Goal: Navigation & Orientation: Find specific page/section

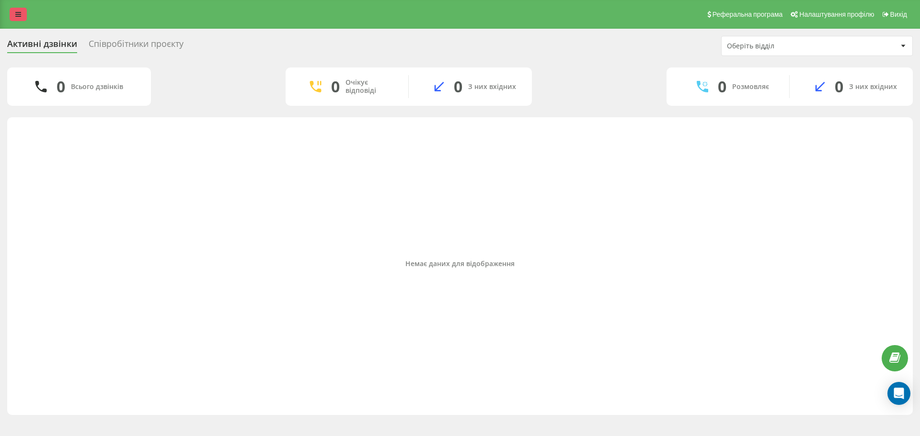
click at [22, 11] on link at bounding box center [18, 14] width 17 height 13
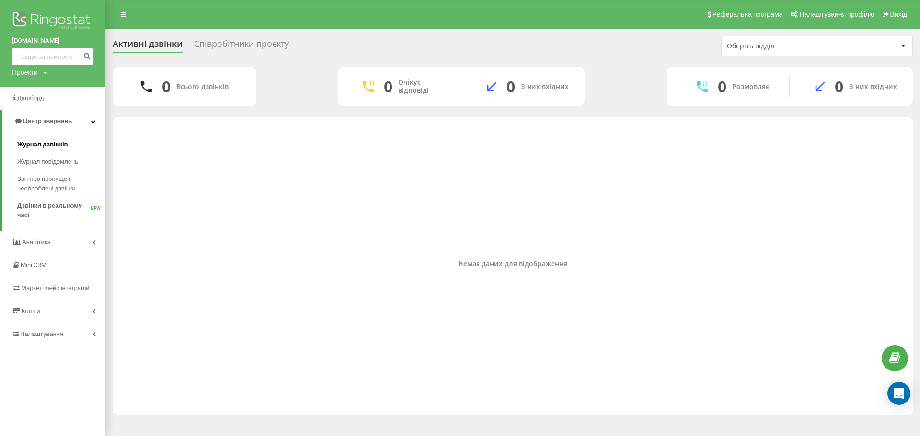
click at [37, 147] on span "Журнал дзвінків" at bounding box center [42, 145] width 51 height 10
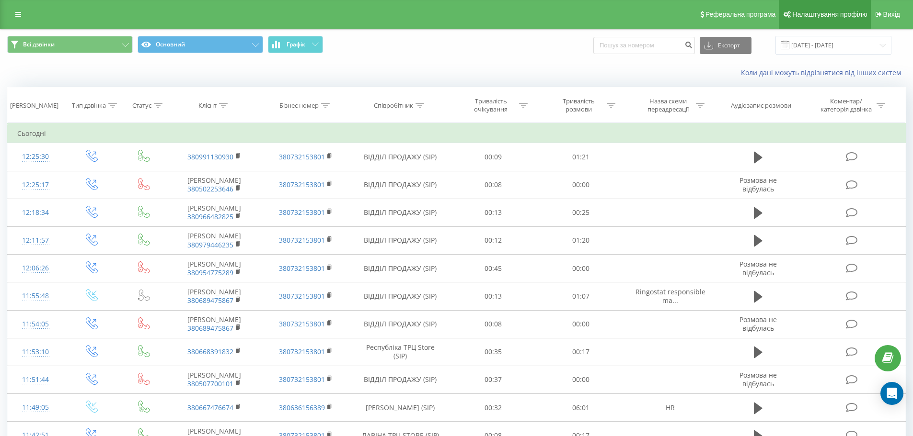
click at [849, 12] on span "Налаштування профілю" at bounding box center [829, 15] width 75 height 8
